Goal: Information Seeking & Learning: Learn about a topic

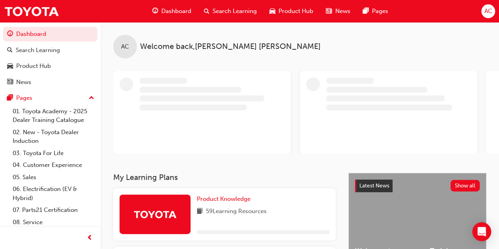
click at [170, 12] on span "Dashboard" at bounding box center [176, 11] width 30 height 9
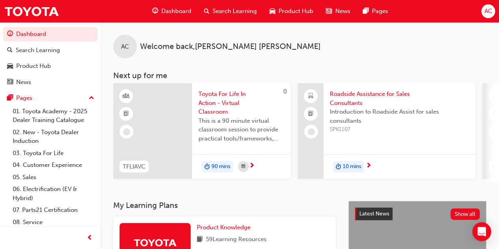
click at [175, 8] on span "Dashboard" at bounding box center [176, 11] width 30 height 9
click at [35, 51] on div "Search Learning" at bounding box center [38, 50] width 44 height 9
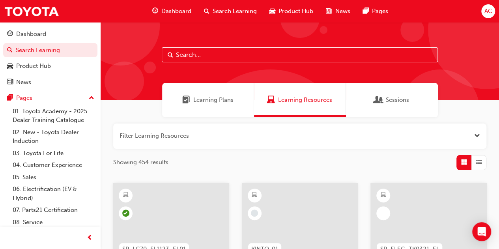
click at [195, 57] on input "text" at bounding box center [300, 54] width 276 height 15
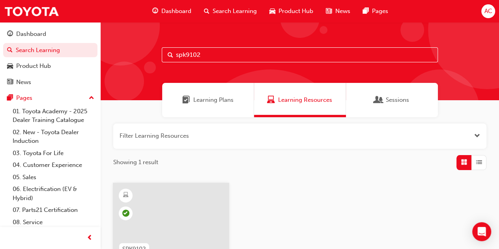
type input "spk9102"
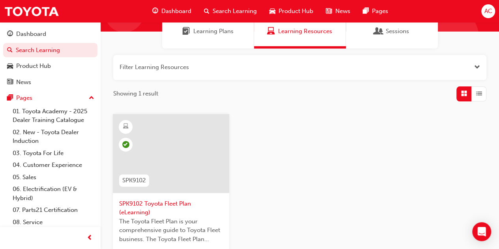
scroll to position [79, 0]
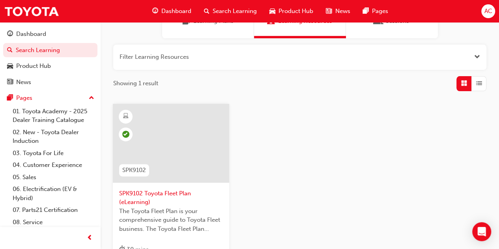
click at [136, 168] on span "SPK9102" at bounding box center [134, 170] width 24 height 9
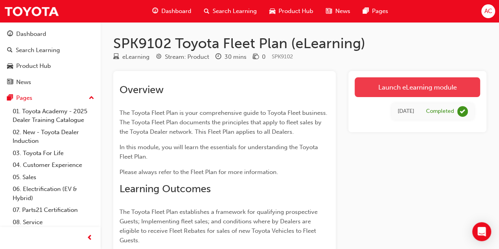
click at [410, 89] on link "Launch eLearning module" at bounding box center [416, 87] width 125 height 20
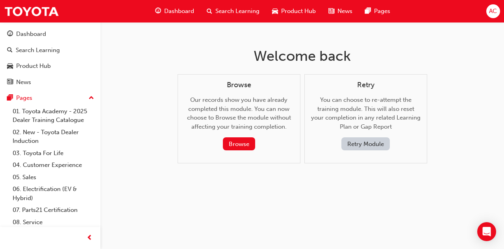
click at [370, 145] on button "Retry Module" at bounding box center [366, 143] width 48 height 13
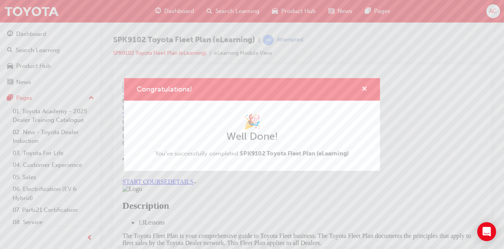
click at [365, 89] on span "cross-icon" at bounding box center [365, 89] width 6 height 7
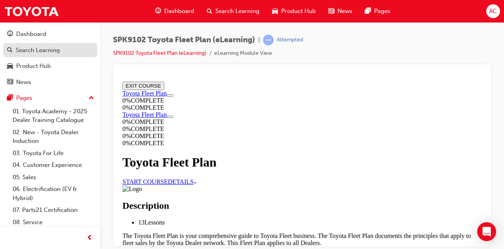
click at [31, 48] on div "Search Learning" at bounding box center [38, 50] width 44 height 9
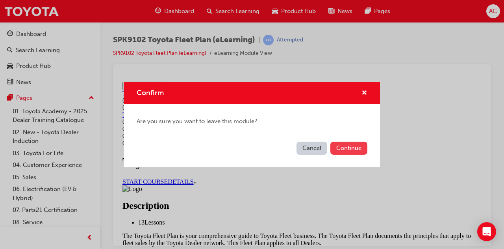
click at [352, 145] on button "Continue" at bounding box center [349, 147] width 37 height 13
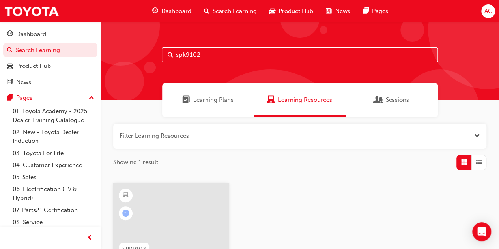
click at [211, 53] on input "spk9102" at bounding box center [300, 54] width 276 height 15
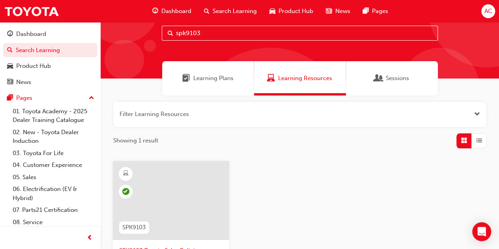
scroll to position [79, 0]
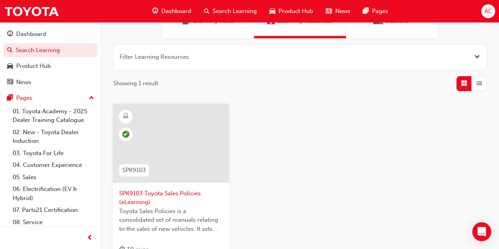
type input "spk9103"
click at [149, 193] on span "SPK9103 Toyota Sales Policies (eLearning)" at bounding box center [171, 198] width 104 height 18
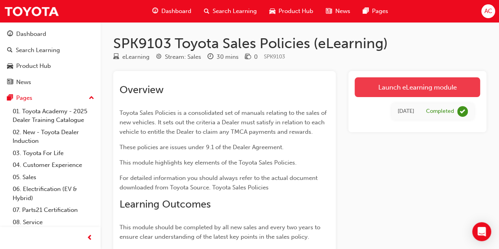
click at [415, 83] on link "Launch eLearning module" at bounding box center [416, 87] width 125 height 20
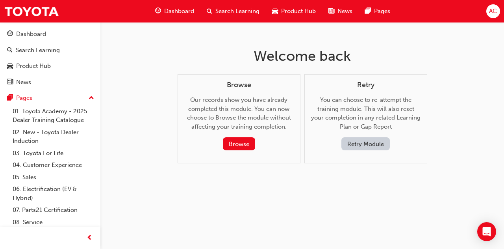
click at [357, 140] on button "Retry Module" at bounding box center [366, 143] width 48 height 13
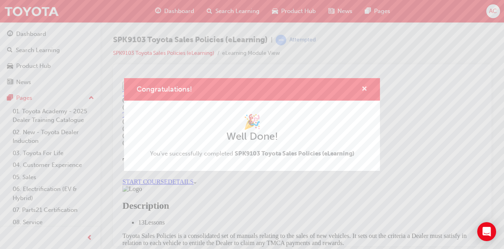
click at [363, 87] on span "cross-icon" at bounding box center [365, 89] width 6 height 7
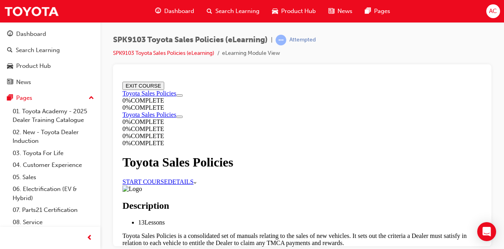
click at [164, 87] on button "EXIT COURSE" at bounding box center [144, 85] width 42 height 8
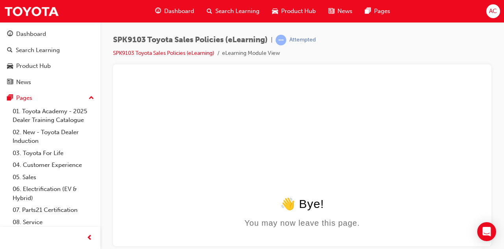
click at [179, 11] on span "Dashboard" at bounding box center [179, 11] width 30 height 9
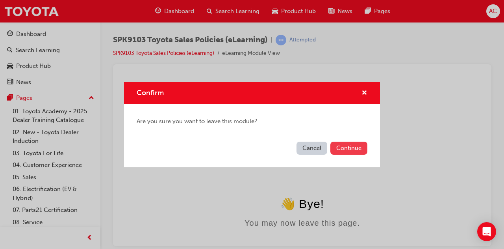
click at [351, 146] on button "Continue" at bounding box center [349, 147] width 37 height 13
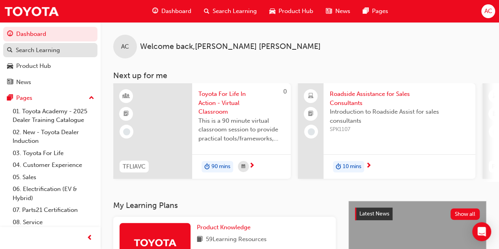
click at [44, 48] on div "Search Learning" at bounding box center [38, 50] width 44 height 9
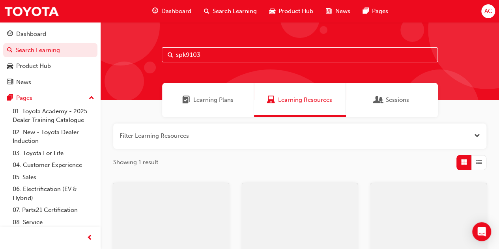
click at [213, 53] on input "spk9103" at bounding box center [300, 54] width 276 height 15
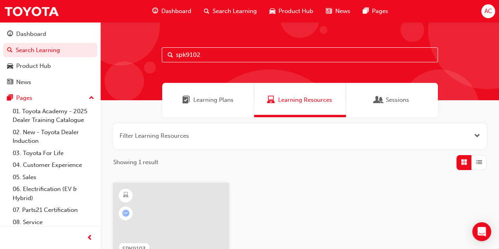
type input "spk9102"
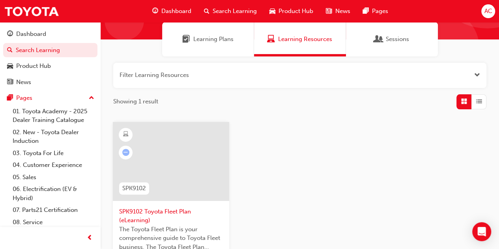
scroll to position [79, 0]
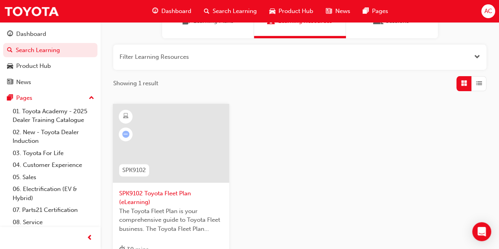
click at [157, 165] on div at bounding box center [171, 143] width 116 height 79
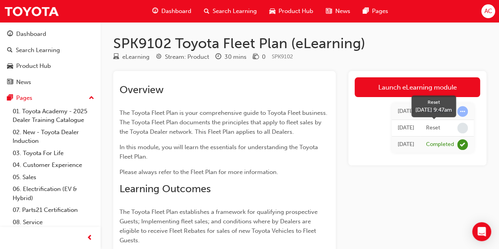
click at [464, 125] on span "learningRecordVerb_NONE-icon" at bounding box center [462, 128] width 11 height 11
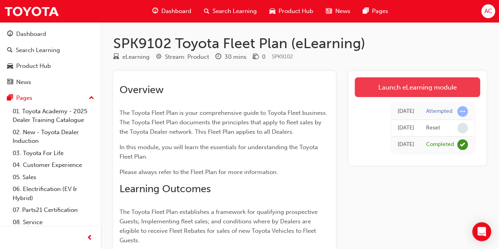
click at [414, 86] on link "Launch eLearning module" at bounding box center [416, 87] width 125 height 20
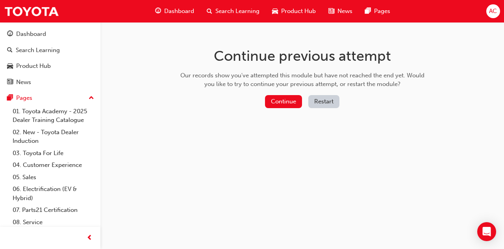
click at [325, 98] on button "Restart" at bounding box center [324, 101] width 31 height 13
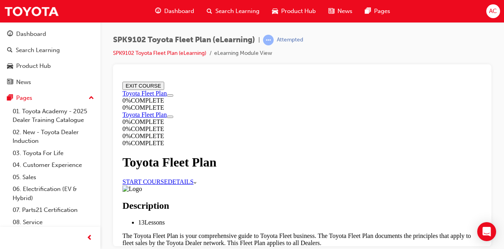
click at [168, 178] on link "START COURSE" at bounding box center [145, 181] width 45 height 7
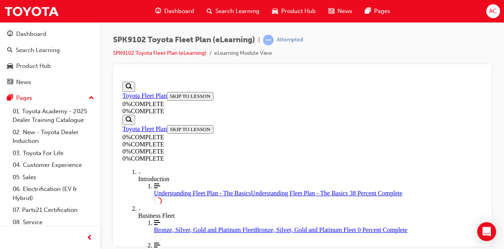
scroll to position [79, 0]
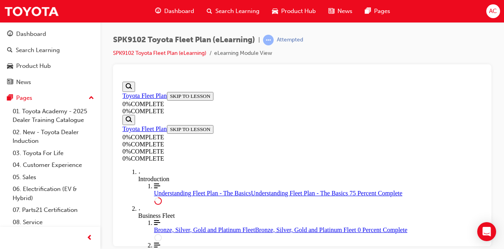
scroll to position [1379, 0]
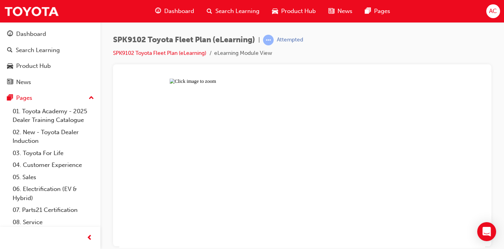
click at [377, 125] on button "Unzoom image" at bounding box center [302, 162] width 366 height 169
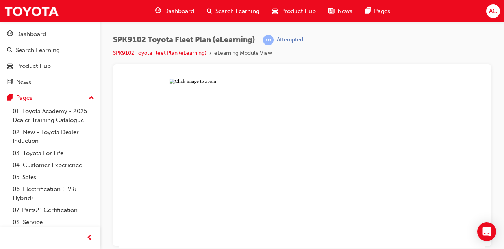
click at [448, 158] on button "Unzoom image" at bounding box center [302, 162] width 366 height 169
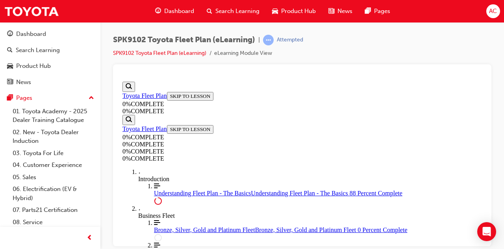
scroll to position [1825, 0]
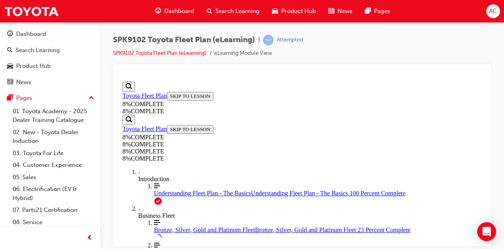
drag, startPoint x: 239, startPoint y: 89, endPoint x: 364, endPoint y: 161, distance: 144.6
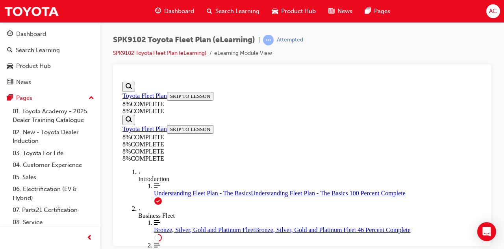
scroll to position [1827, 0]
drag, startPoint x: 230, startPoint y: 187, endPoint x: 350, endPoint y: 184, distance: 120.2
drag, startPoint x: 238, startPoint y: 187, endPoint x: 350, endPoint y: 141, distance: 120.0
drag, startPoint x: 235, startPoint y: 189, endPoint x: 356, endPoint y: 115, distance: 142.0
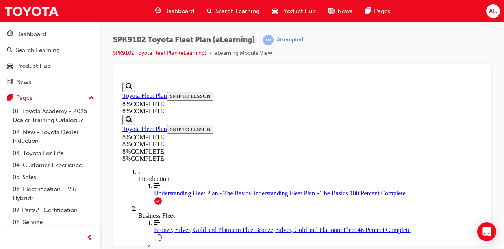
drag, startPoint x: 246, startPoint y: 121, endPoint x: 349, endPoint y: 121, distance: 103.3
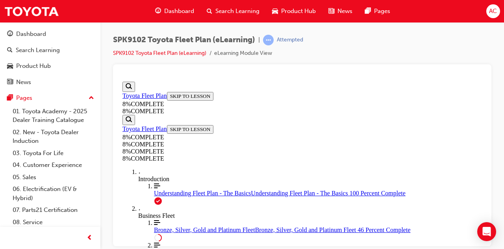
drag, startPoint x: 264, startPoint y: 126, endPoint x: 383, endPoint y: 126, distance: 119.0
drag, startPoint x: 269, startPoint y: 115, endPoint x: 376, endPoint y: 165, distance: 117.8
drag, startPoint x: 251, startPoint y: 119, endPoint x: 378, endPoint y: 213, distance: 158.4
drag, startPoint x: 261, startPoint y: 215, endPoint x: 366, endPoint y: 214, distance: 105.2
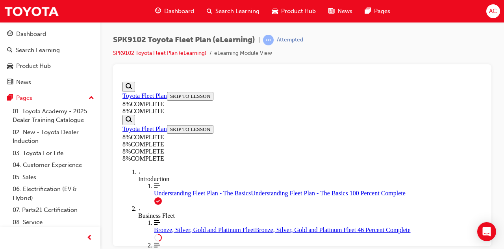
drag, startPoint x: 255, startPoint y: 216, endPoint x: 364, endPoint y: 169, distance: 119.2
drag, startPoint x: 253, startPoint y: 168, endPoint x: 363, endPoint y: 121, distance: 119.2
drag, startPoint x: 232, startPoint y: 161, endPoint x: 355, endPoint y: 161, distance: 122.6
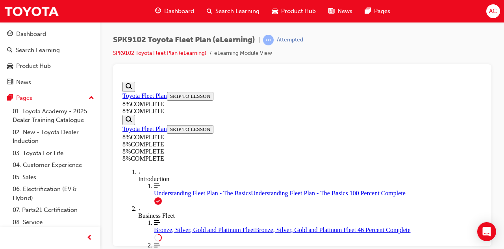
drag, startPoint x: 255, startPoint y: 207, endPoint x: 374, endPoint y: 207, distance: 119.4
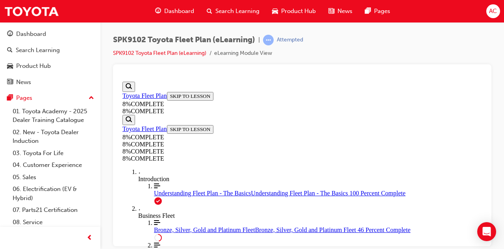
drag, startPoint x: 233, startPoint y: 220, endPoint x: 359, endPoint y: 222, distance: 126.5
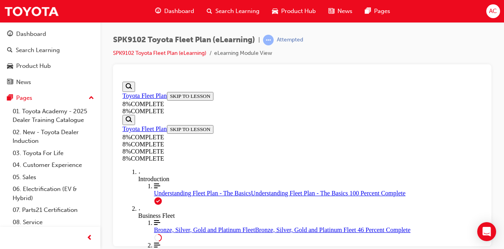
drag, startPoint x: 225, startPoint y: 214, endPoint x: 349, endPoint y: 167, distance: 133.1
drag, startPoint x: 232, startPoint y: 86, endPoint x: 362, endPoint y: 190, distance: 166.6
drag, startPoint x: 240, startPoint y: 98, endPoint x: 318, endPoint y: 108, distance: 78.4
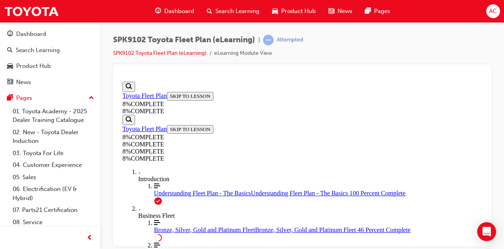
drag, startPoint x: 238, startPoint y: 121, endPoint x: 347, endPoint y: 120, distance: 108.8
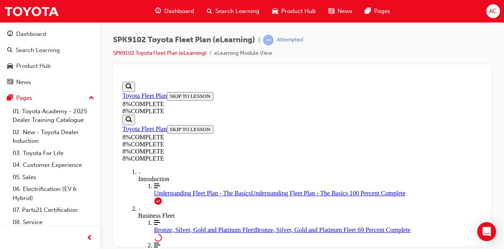
scroll to position [2702, 0]
drag, startPoint x: 224, startPoint y: 194, endPoint x: 350, endPoint y: 118, distance: 147.3
drag, startPoint x: 240, startPoint y: 196, endPoint x: 363, endPoint y: 183, distance: 123.7
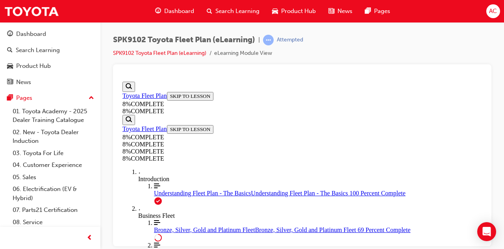
drag, startPoint x: 227, startPoint y: 184, endPoint x: 354, endPoint y: 184, distance: 127.3
drag, startPoint x: 250, startPoint y: 222, endPoint x: 361, endPoint y: 181, distance: 118.5
drag, startPoint x: 213, startPoint y: 215, endPoint x: 302, endPoint y: 195, distance: 91.2
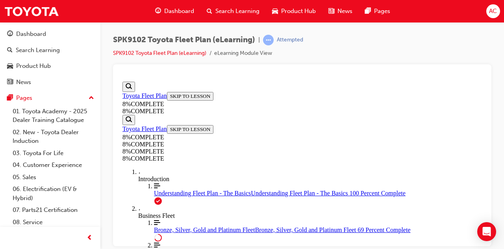
drag, startPoint x: 216, startPoint y: 194, endPoint x: 343, endPoint y: 192, distance: 126.9
drag, startPoint x: 238, startPoint y: 162, endPoint x: 357, endPoint y: 158, distance: 118.7
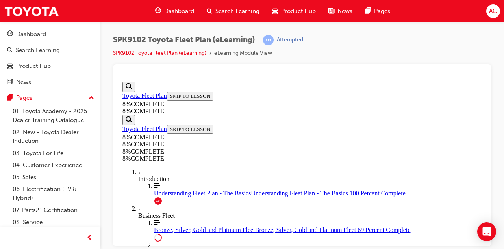
scroll to position [2657, 0]
drag, startPoint x: 236, startPoint y: 164, endPoint x: 351, endPoint y: 206, distance: 121.9
drag, startPoint x: 213, startPoint y: 164, endPoint x: 319, endPoint y: 165, distance: 105.6
drag, startPoint x: 216, startPoint y: 127, endPoint x: 338, endPoint y: 126, distance: 122.2
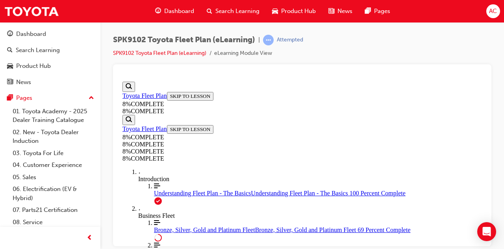
drag, startPoint x: 222, startPoint y: 203, endPoint x: 343, endPoint y: 203, distance: 120.6
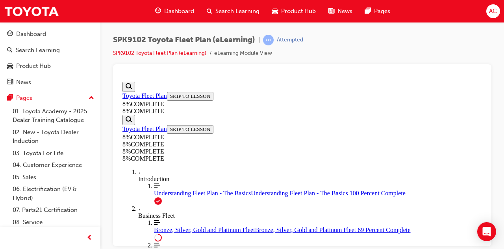
scroll to position [2901, 0]
drag, startPoint x: 223, startPoint y: 166, endPoint x: 348, endPoint y: 205, distance: 130.5
drag, startPoint x: 227, startPoint y: 123, endPoint x: 354, endPoint y: 123, distance: 126.5
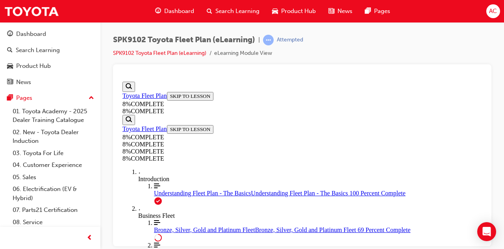
drag, startPoint x: 233, startPoint y: 164, endPoint x: 357, endPoint y: 163, distance: 124.9
drag, startPoint x: 224, startPoint y: 158, endPoint x: 349, endPoint y: 153, distance: 125.0
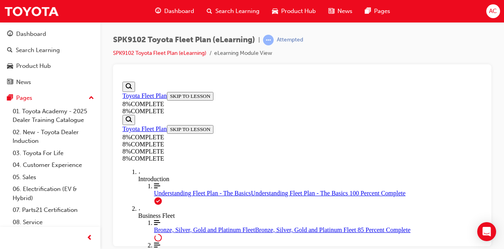
scroll to position [2696, 0]
drag, startPoint x: 254, startPoint y: 126, endPoint x: 367, endPoint y: 202, distance: 135.9
drag, startPoint x: 231, startPoint y: 161, endPoint x: 355, endPoint y: 148, distance: 124.0
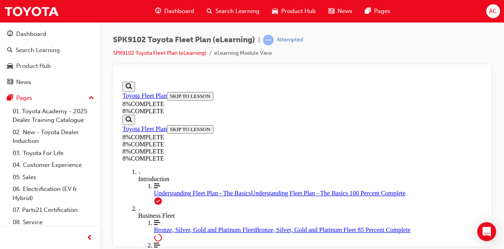
drag, startPoint x: 218, startPoint y: 188, endPoint x: 352, endPoint y: 154, distance: 137.6
drag, startPoint x: 223, startPoint y: 191, endPoint x: 326, endPoint y: 194, distance: 103.7
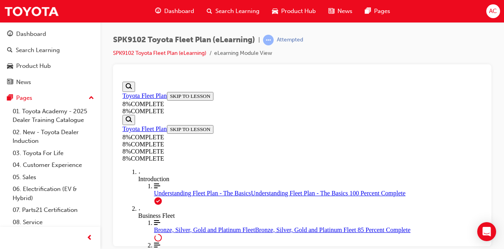
scroll to position [3458, 0]
drag, startPoint x: 238, startPoint y: 120, endPoint x: 357, endPoint y: 162, distance: 125.8
drag, startPoint x: 231, startPoint y: 119, endPoint x: 351, endPoint y: 197, distance: 142.8
drag, startPoint x: 224, startPoint y: 114, endPoint x: 329, endPoint y: 115, distance: 104.8
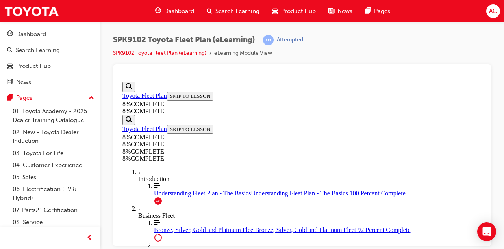
scroll to position [3498, 0]
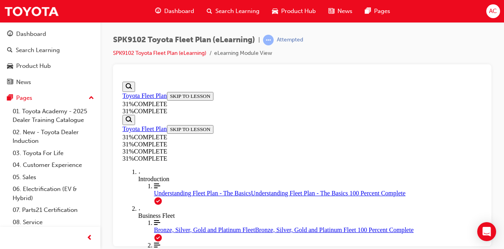
scroll to position [618, 0]
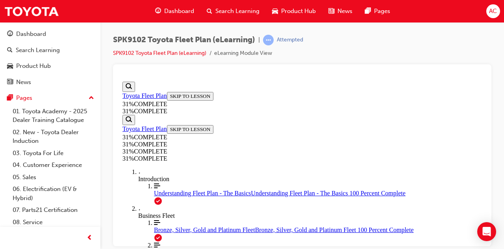
scroll to position [2175, 0]
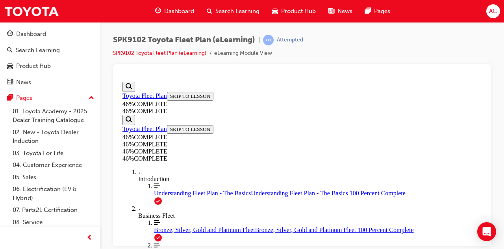
scroll to position [2314, 0]
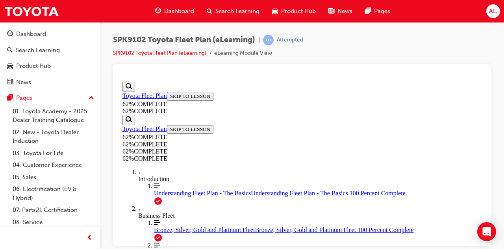
scroll to position [708, 0]
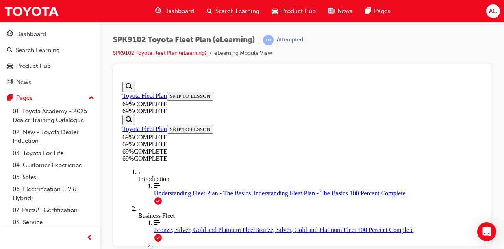
scroll to position [382, 0]
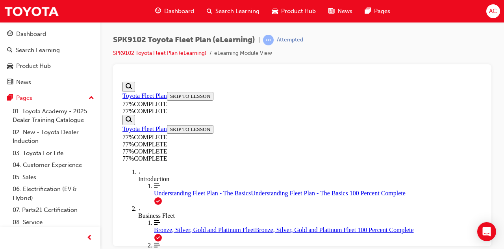
scroll to position [1059, 0]
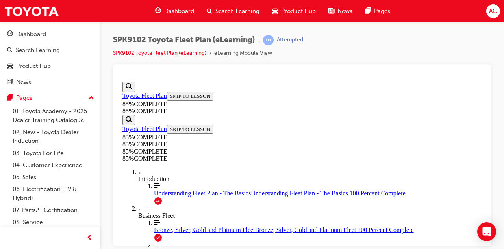
scroll to position [2617, 0]
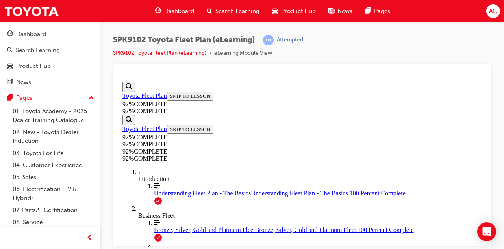
scroll to position [150, 0]
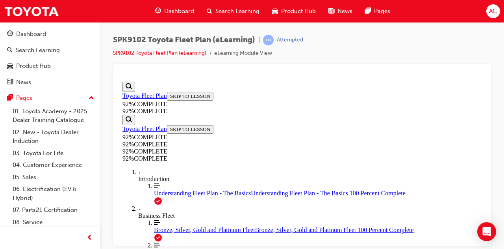
scroll to position [108, 0]
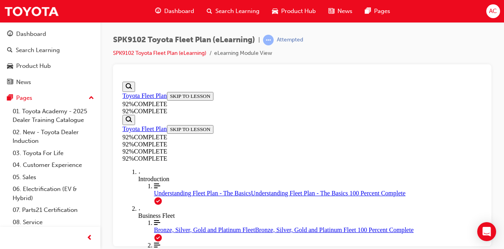
drag, startPoint x: 240, startPoint y: 171, endPoint x: 352, endPoint y: 172, distance: 111.9
drag, startPoint x: 233, startPoint y: 214, endPoint x: 341, endPoint y: 214, distance: 108.8
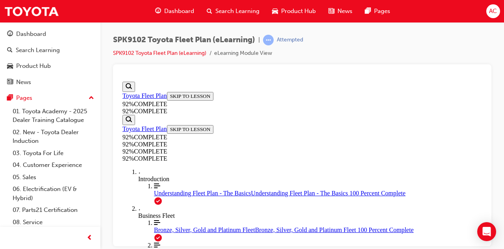
drag, startPoint x: 228, startPoint y: 132, endPoint x: 343, endPoint y: 132, distance: 115.1
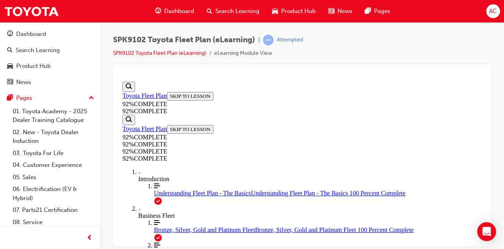
drag, startPoint x: 323, startPoint y: 162, endPoint x: 330, endPoint y: 156, distance: 9.5
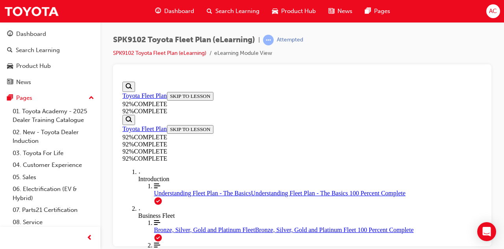
scroll to position [2369, 0]
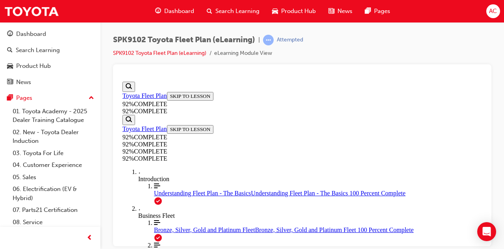
scroll to position [147, 0]
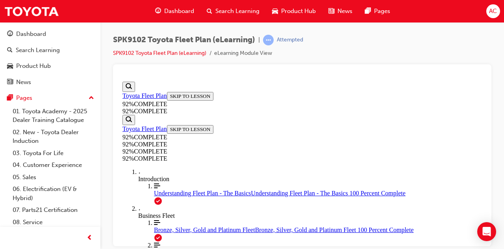
scroll to position [186, 0]
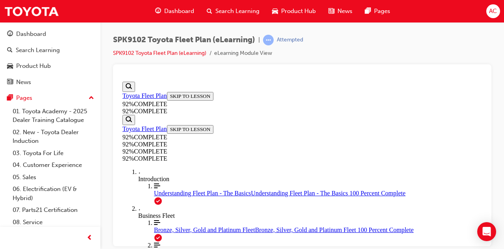
scroll to position [186, 0]
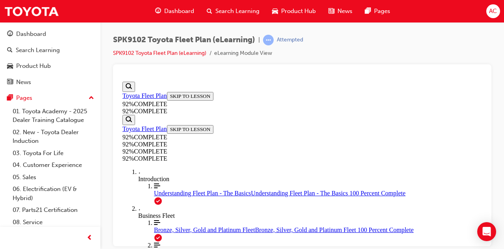
drag, startPoint x: 292, startPoint y: 216, endPoint x: 308, endPoint y: 213, distance: 16.0
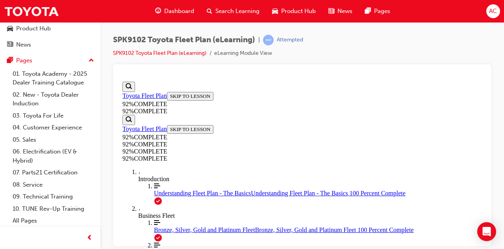
scroll to position [108, 0]
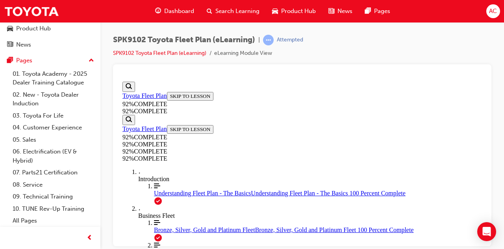
scroll to position [248, 0]
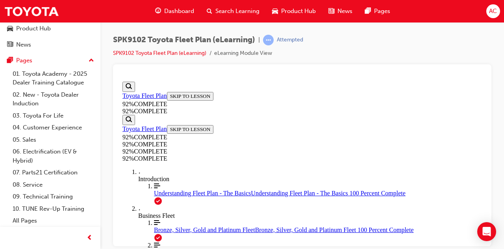
scroll to position [186, 0]
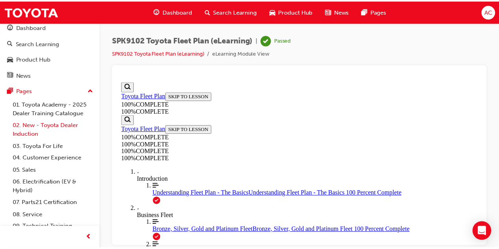
scroll to position [0, 0]
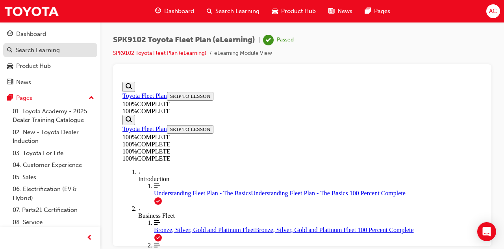
click at [32, 50] on div "Search Learning" at bounding box center [38, 50] width 44 height 9
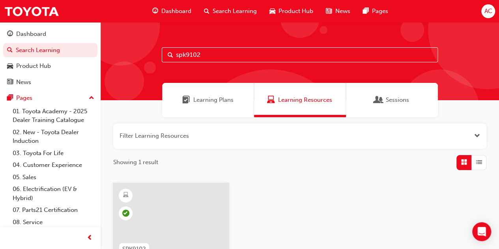
click at [207, 55] on input "spk9102" at bounding box center [300, 54] width 276 height 15
type input "spk9103"
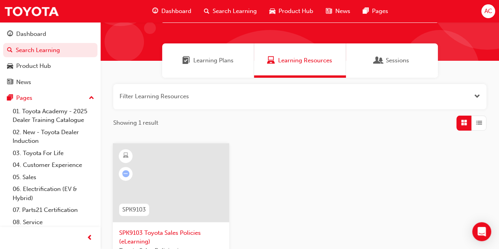
click at [176, 174] on div at bounding box center [171, 182] width 116 height 79
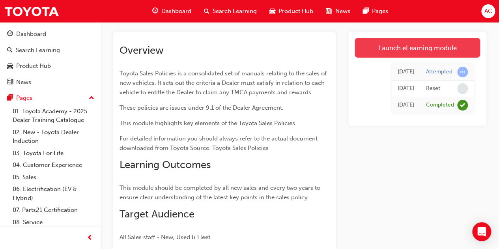
click at [432, 49] on link "Launch eLearning module" at bounding box center [416, 48] width 125 height 20
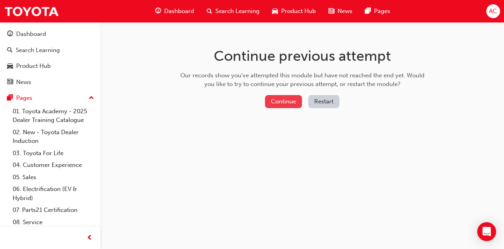
click at [281, 101] on button "Continue" at bounding box center [283, 101] width 37 height 13
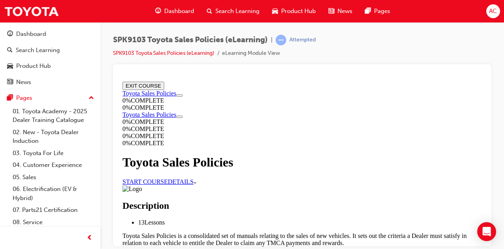
scroll to position [39, 0]
click at [168, 178] on link "START COURSE" at bounding box center [145, 181] width 45 height 7
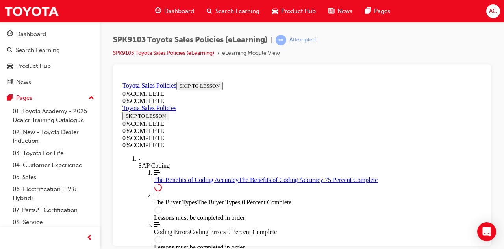
scroll to position [517, 0]
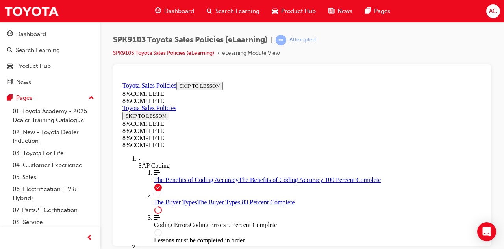
scroll to position [2838, 0]
drag, startPoint x: 162, startPoint y: 169, endPoint x: 186, endPoint y: 182, distance: 27.0
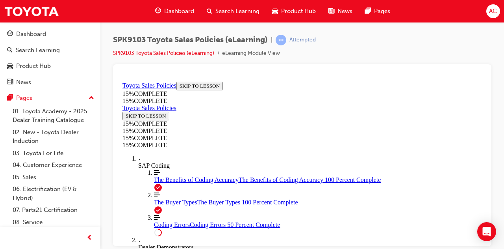
scroll to position [343, 0]
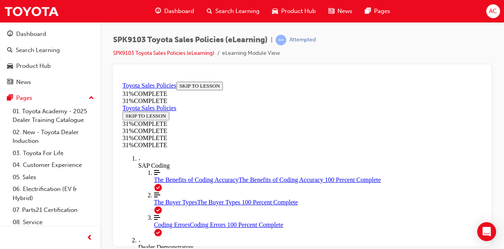
scroll to position [561, 0]
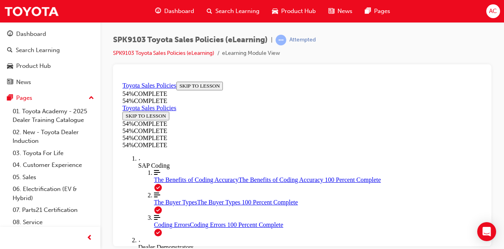
scroll to position [316, 0]
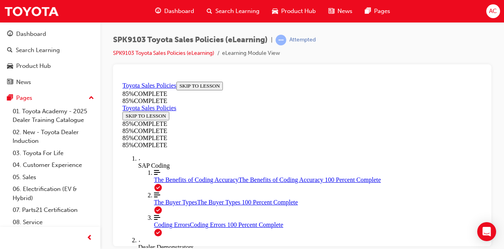
scroll to position [421, 0]
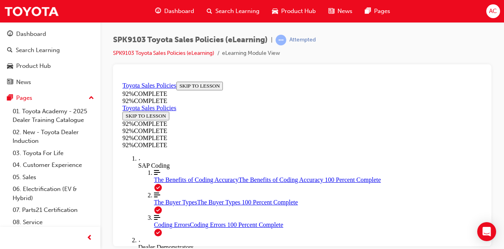
scroll to position [229, 0]
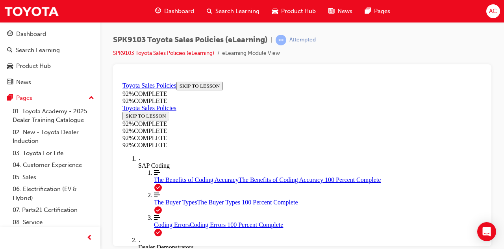
scroll to position [147, 0]
drag, startPoint x: 296, startPoint y: 214, endPoint x: 322, endPoint y: 204, distance: 28.0
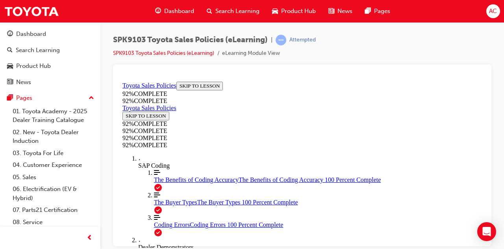
scroll to position [108, 0]
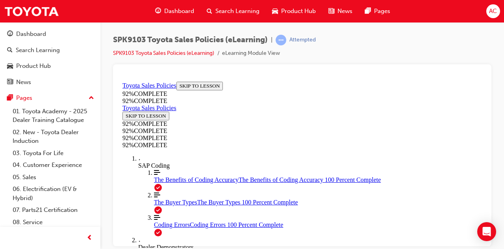
scroll to position [226, 0]
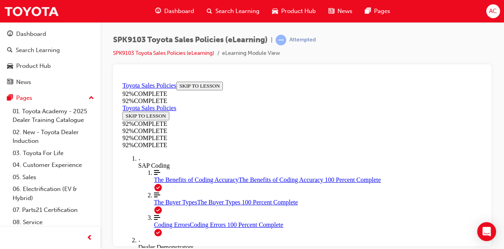
scroll to position [186, 0]
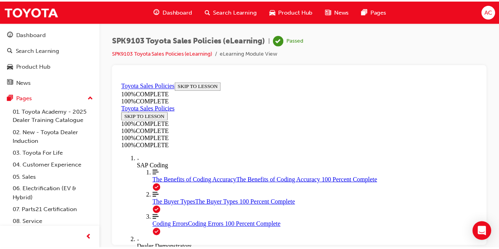
scroll to position [0, 0]
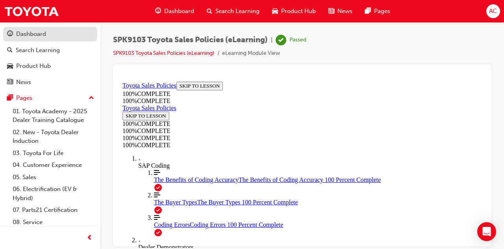
click at [34, 37] on div "Dashboard" at bounding box center [31, 34] width 30 height 9
